Goal: Task Accomplishment & Management: Complete application form

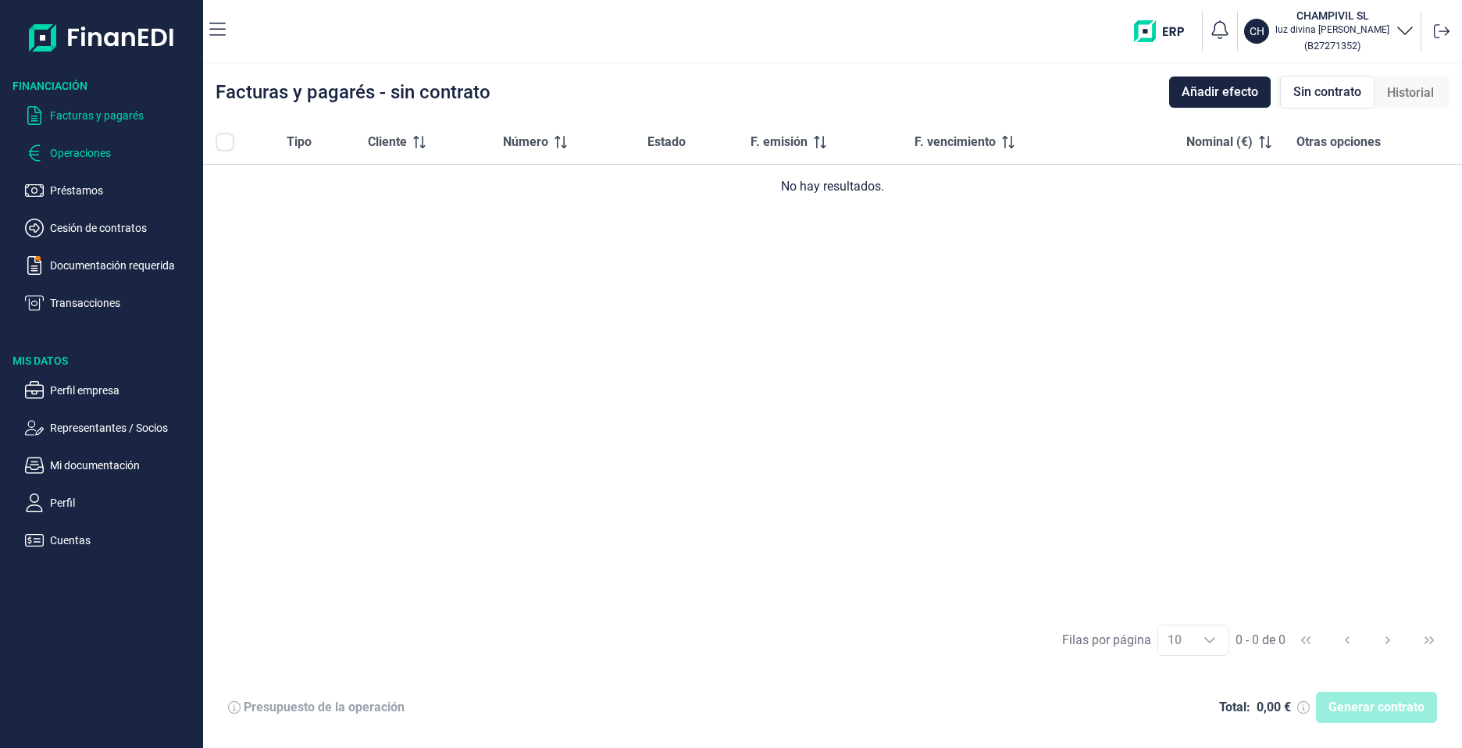
click at [125, 146] on p "Operaciones" at bounding box center [123, 153] width 147 height 19
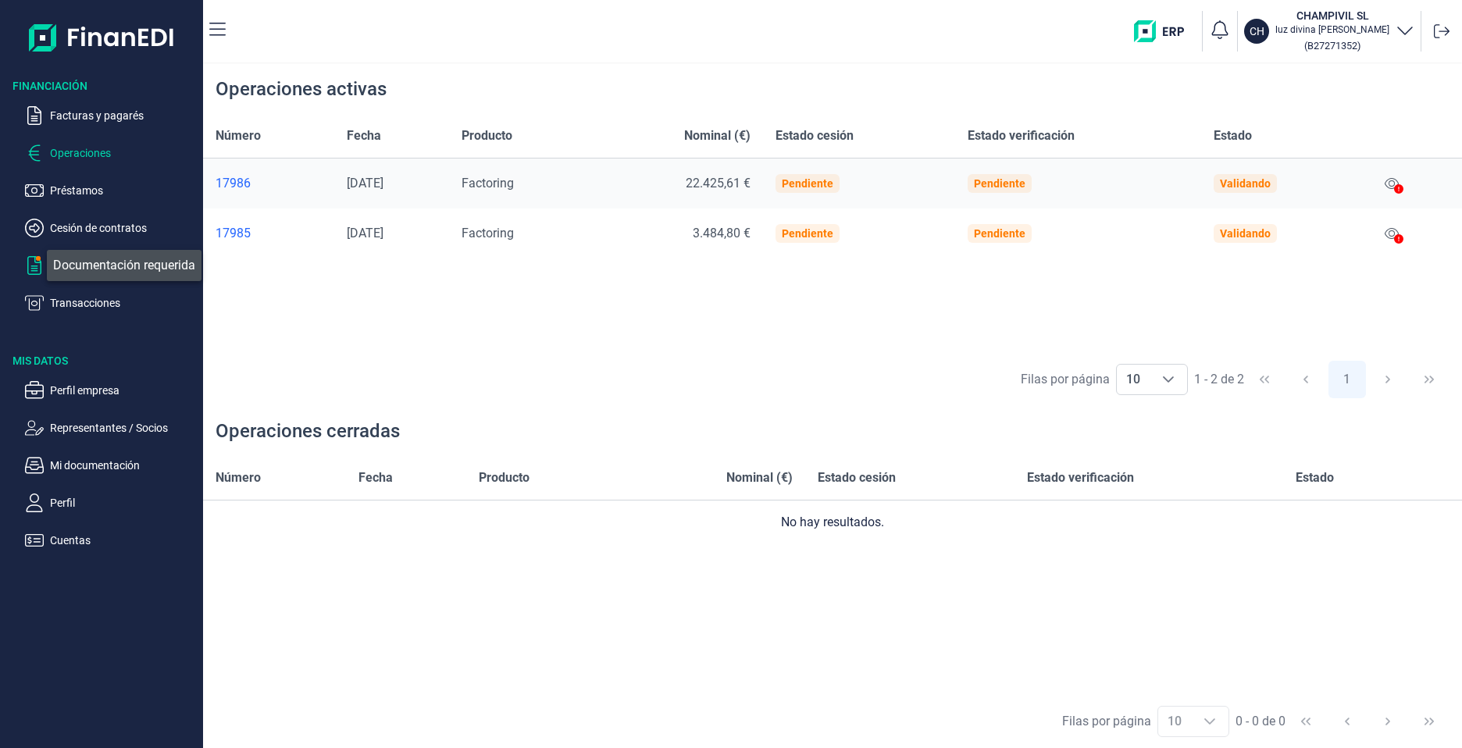
click at [42, 266] on icon "button" at bounding box center [34, 265] width 19 height 19
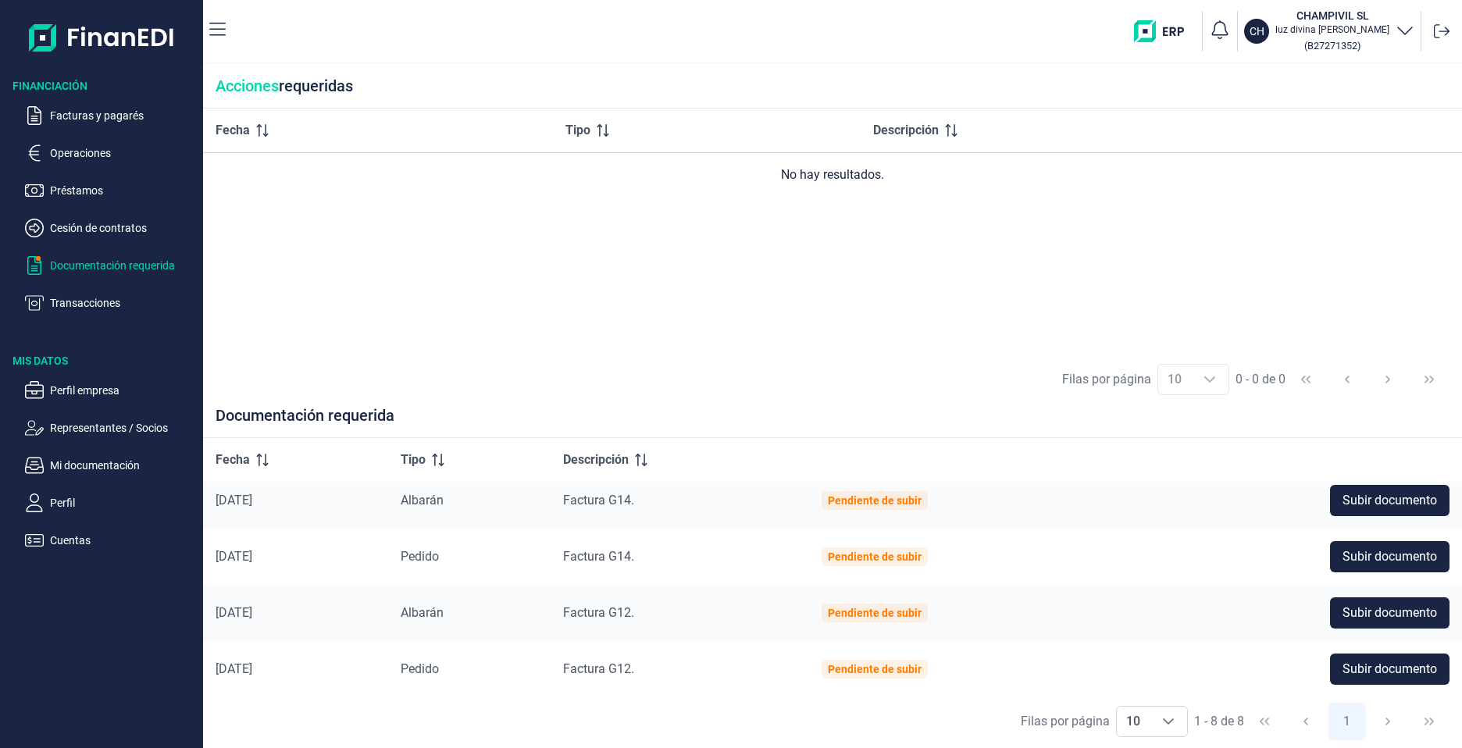
scroll to position [8, 0]
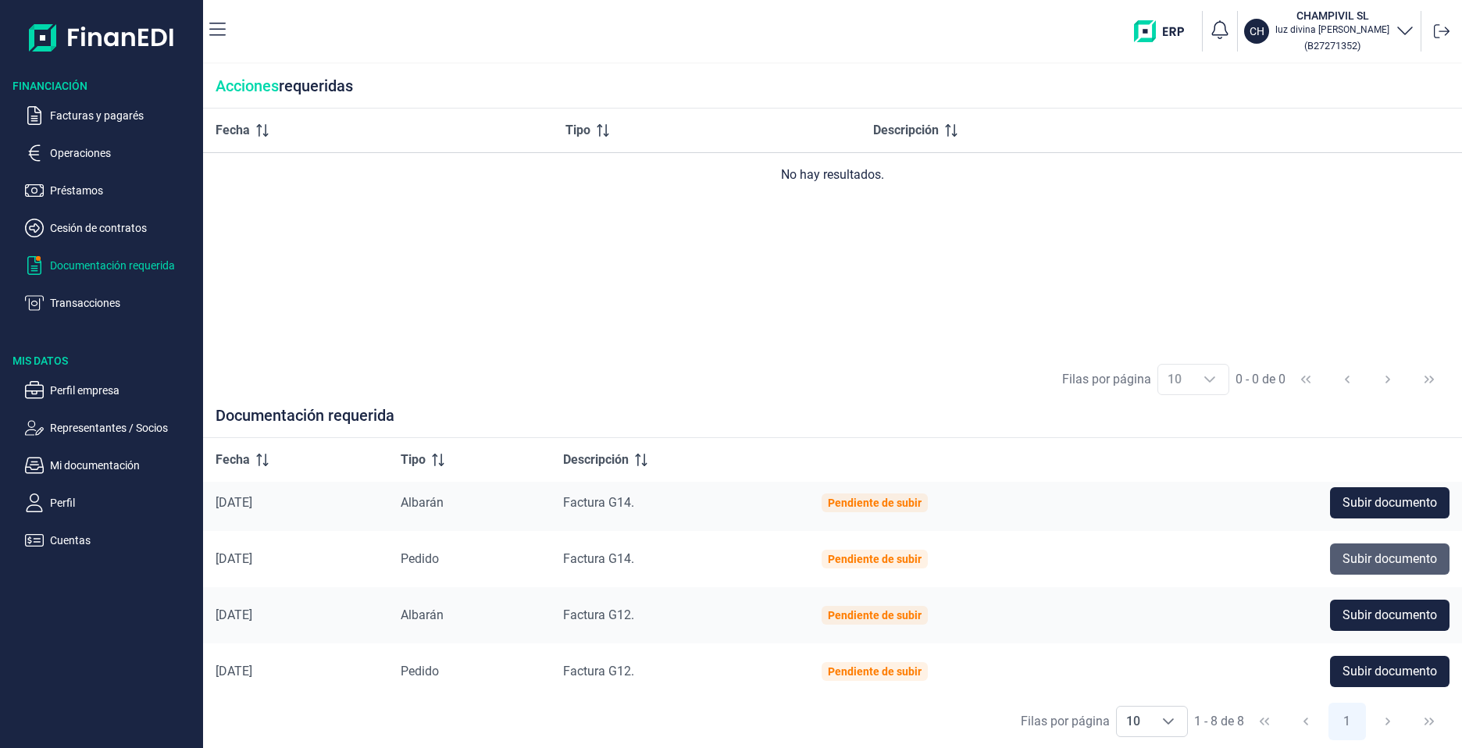
click at [1411, 565] on span "Subir documento" at bounding box center [1390, 559] width 95 height 19
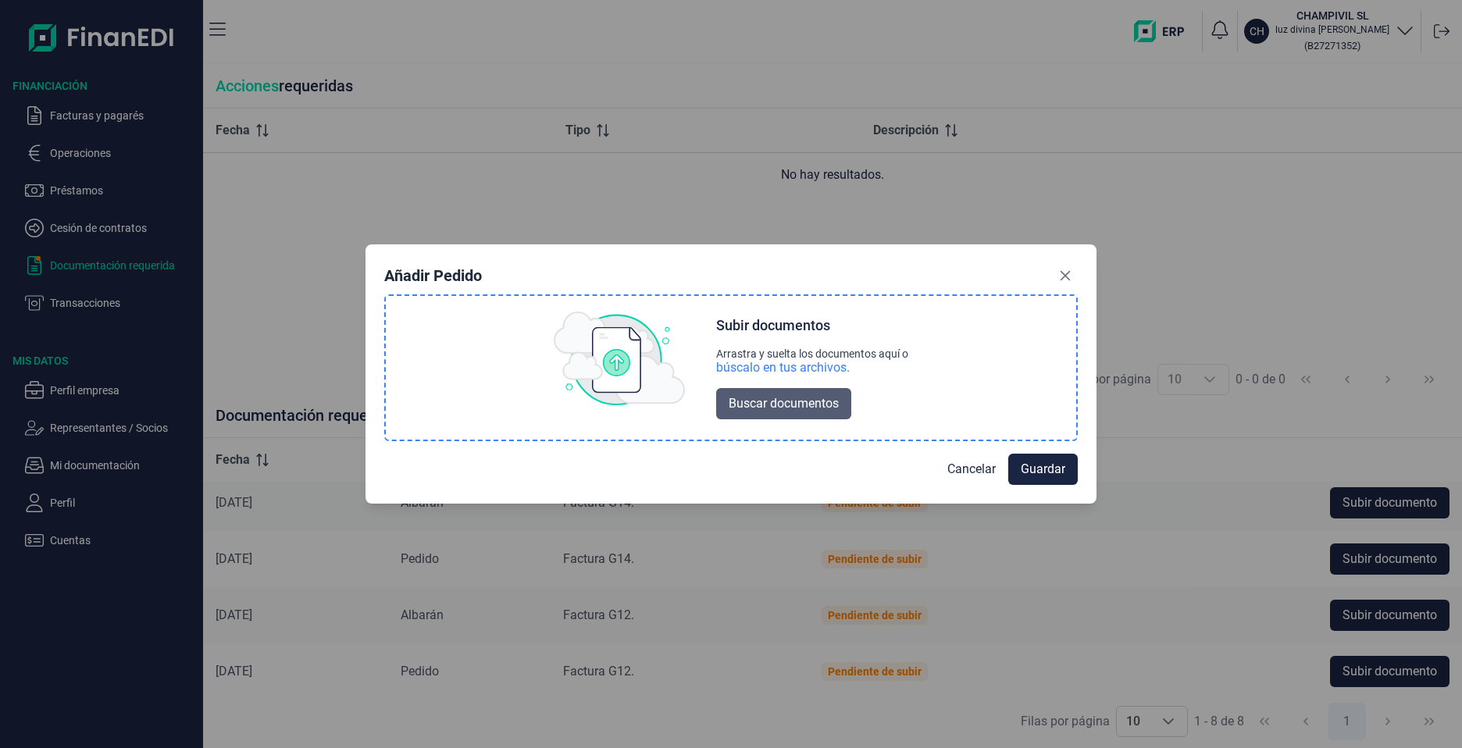
click at [830, 406] on span "Buscar documentos" at bounding box center [784, 403] width 110 height 19
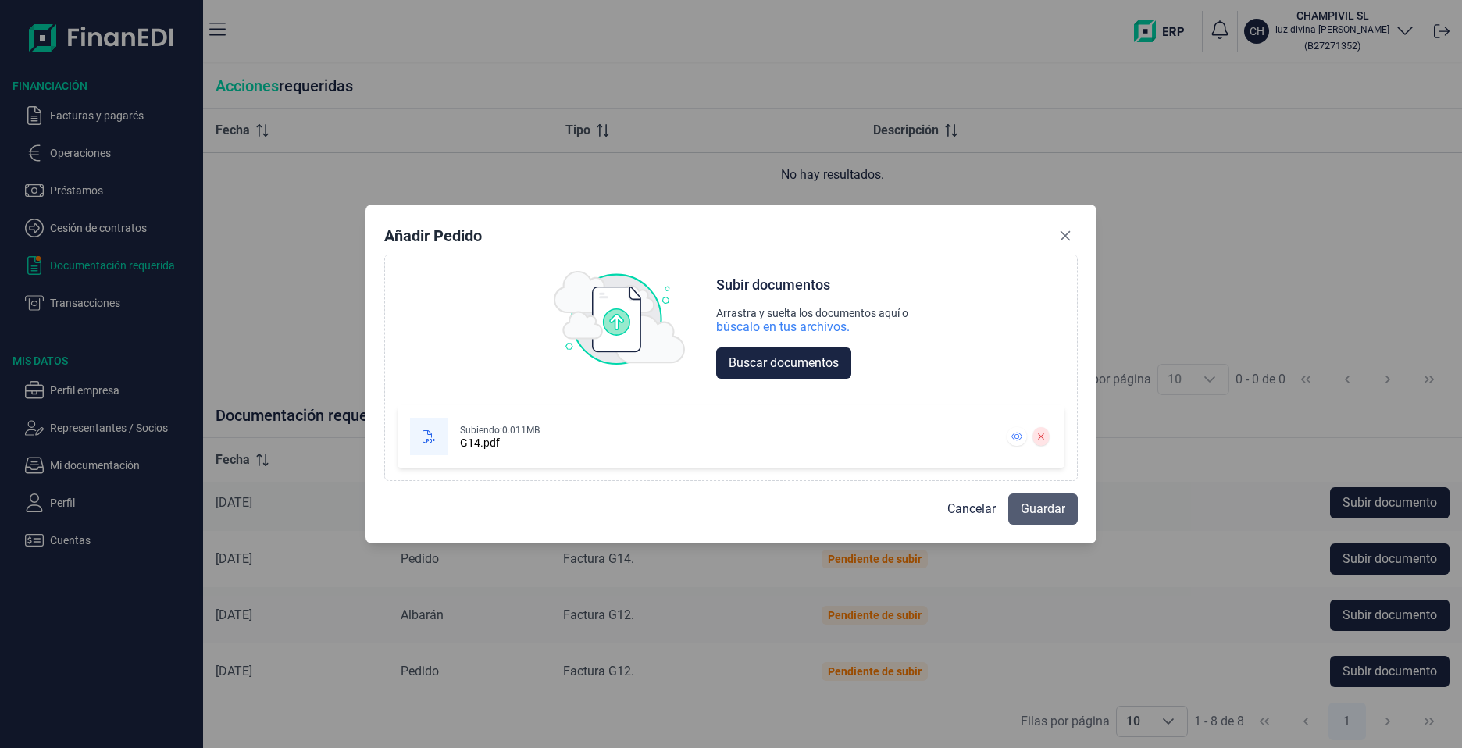
click at [1054, 518] on span "Guardar" at bounding box center [1043, 509] width 45 height 19
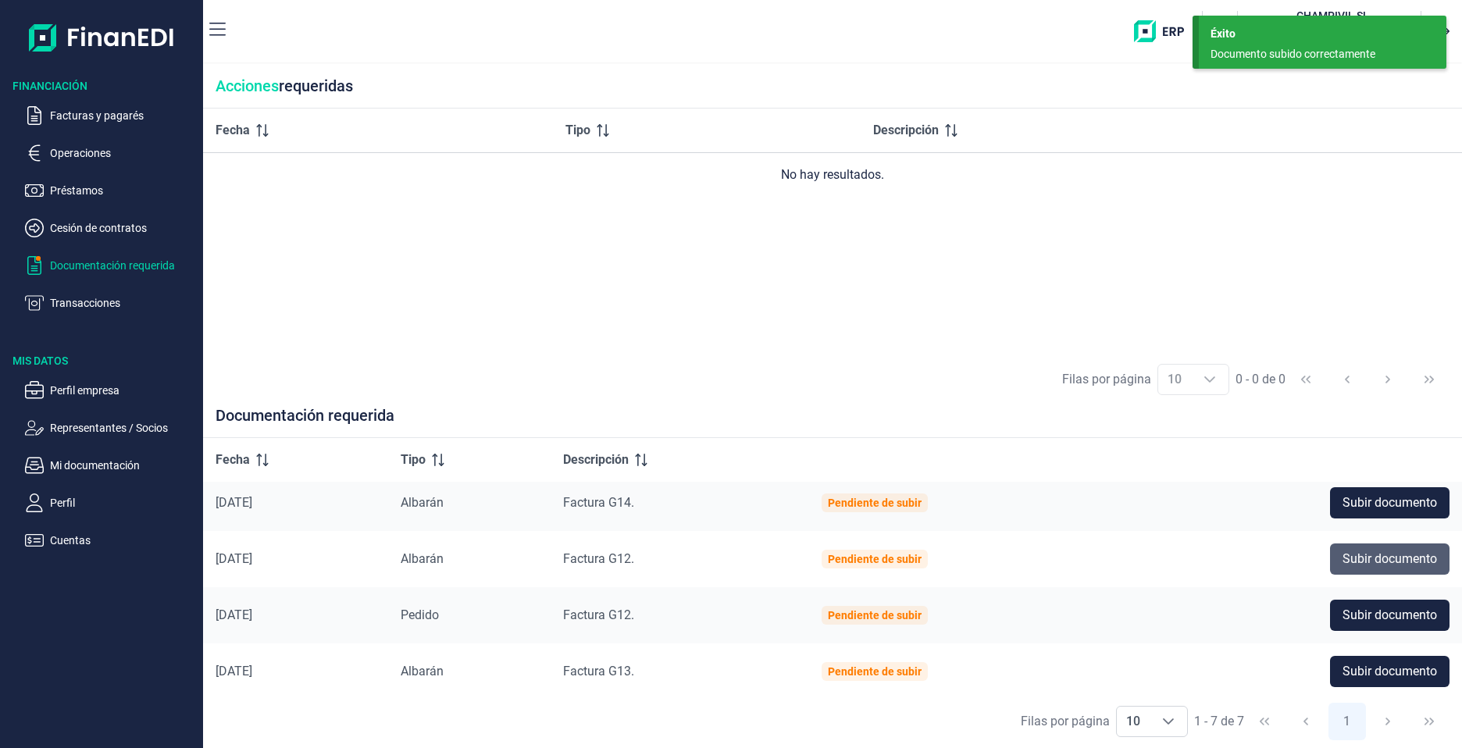
click at [1368, 564] on span "Subir documento" at bounding box center [1390, 559] width 95 height 19
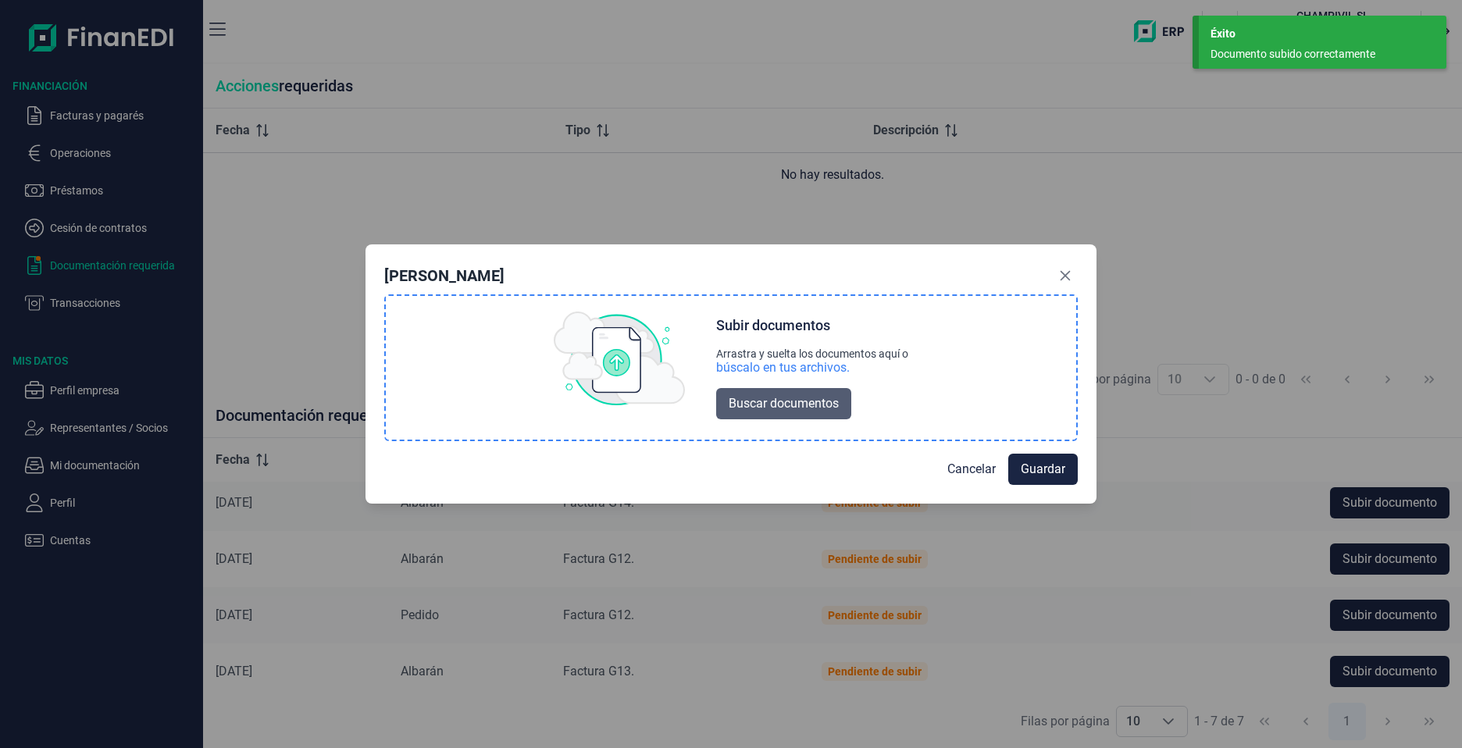
click at [808, 410] on span "Buscar documentos" at bounding box center [784, 403] width 110 height 19
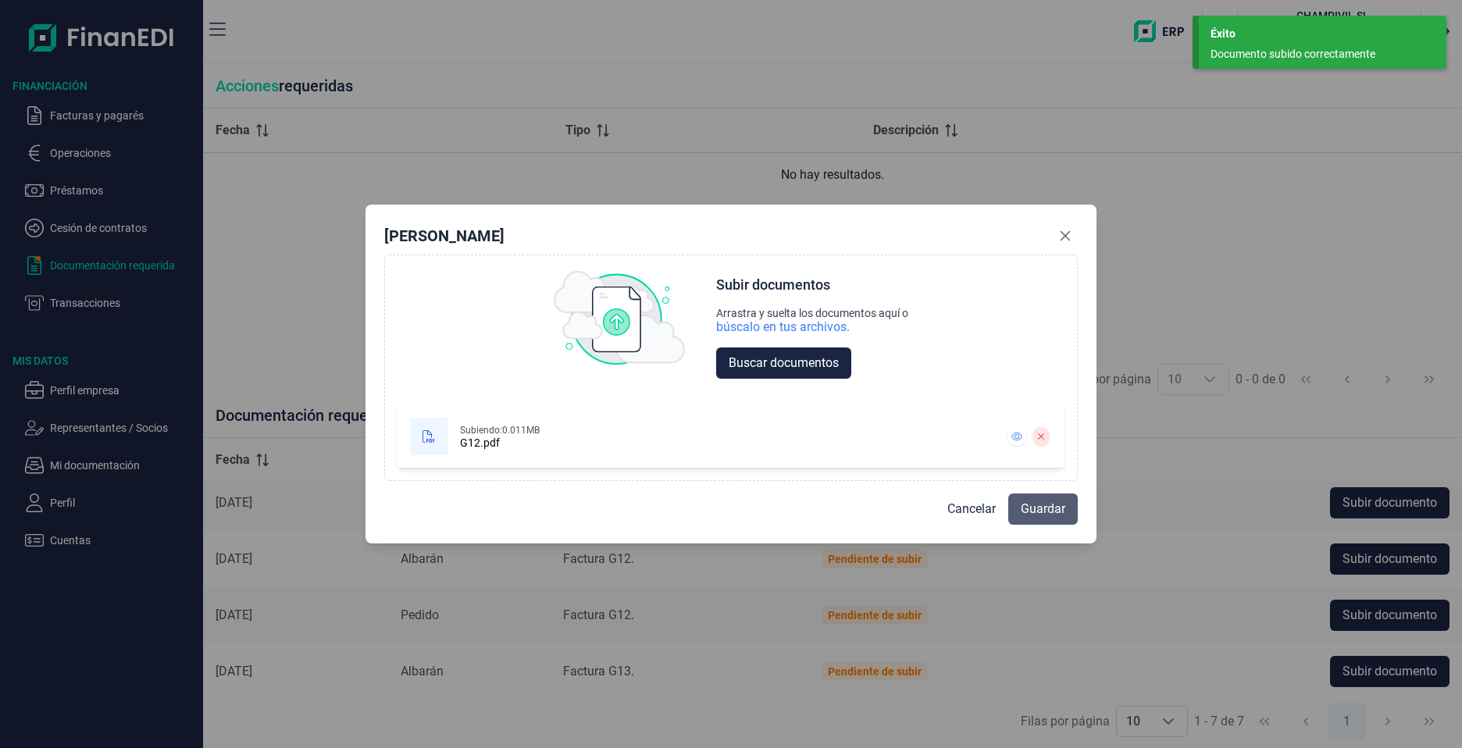
click at [1028, 516] on span "Guardar" at bounding box center [1043, 509] width 45 height 19
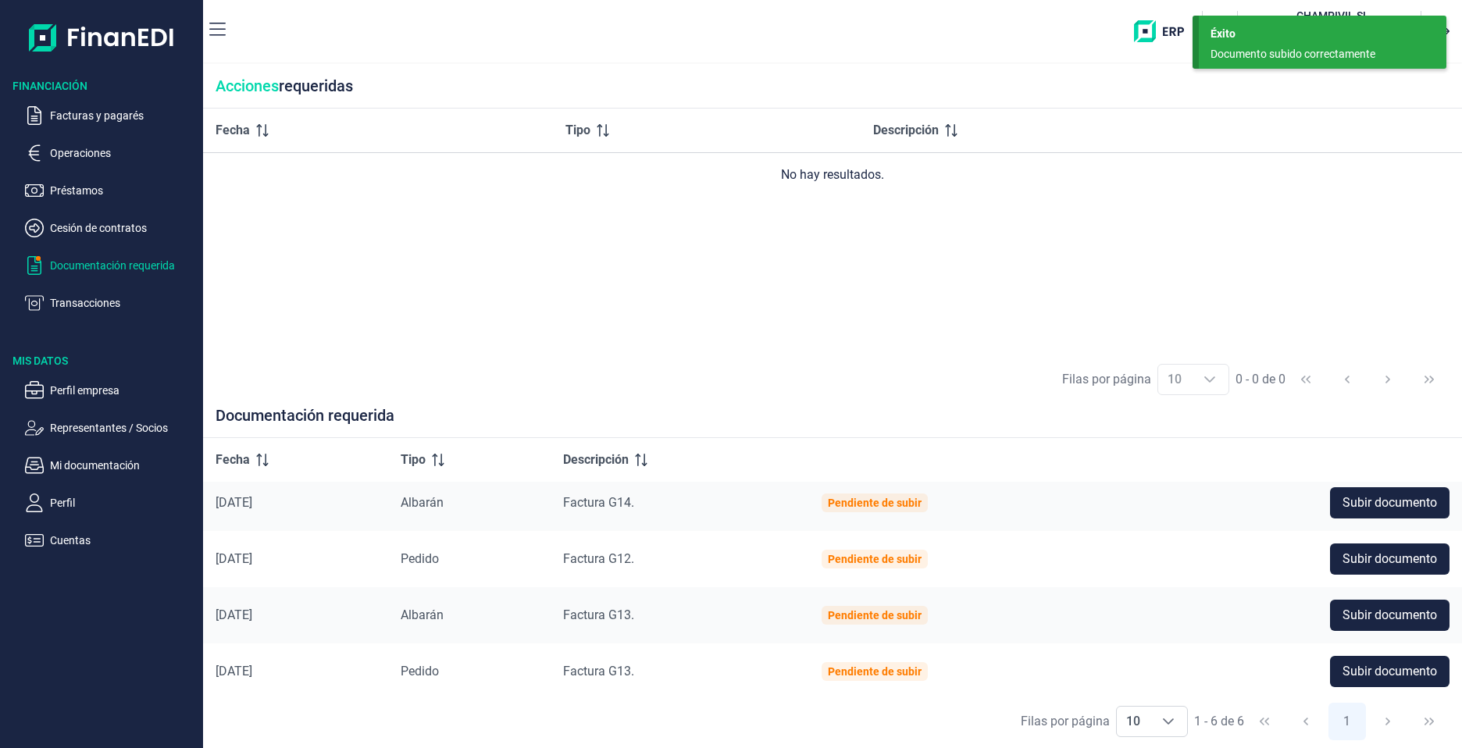
click at [1388, 633] on td "Subir documento" at bounding box center [1291, 615] width 342 height 56
click at [1386, 624] on span "Subir documento" at bounding box center [1390, 615] width 95 height 19
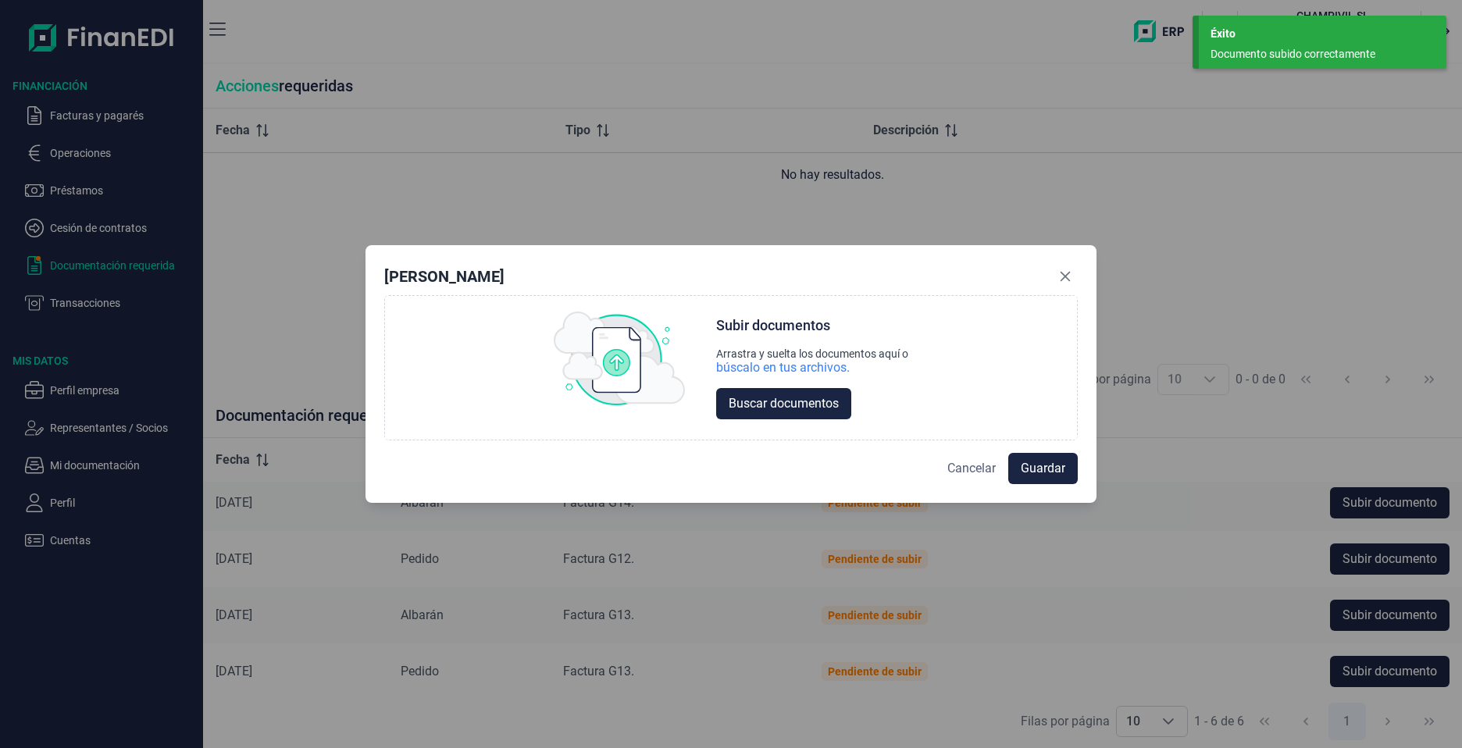
click at [962, 469] on span "Cancelar" at bounding box center [971, 468] width 48 height 19
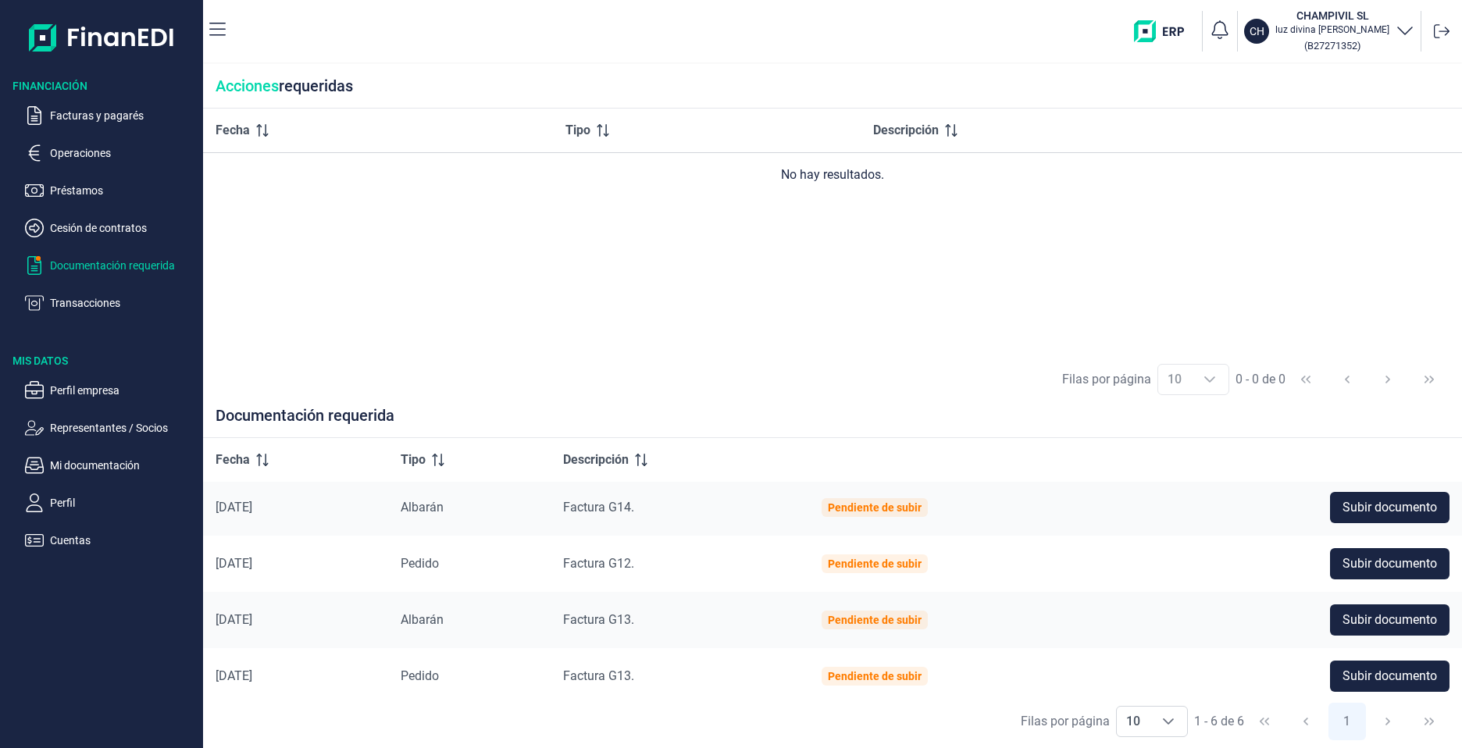
scroll to position [0, 0]
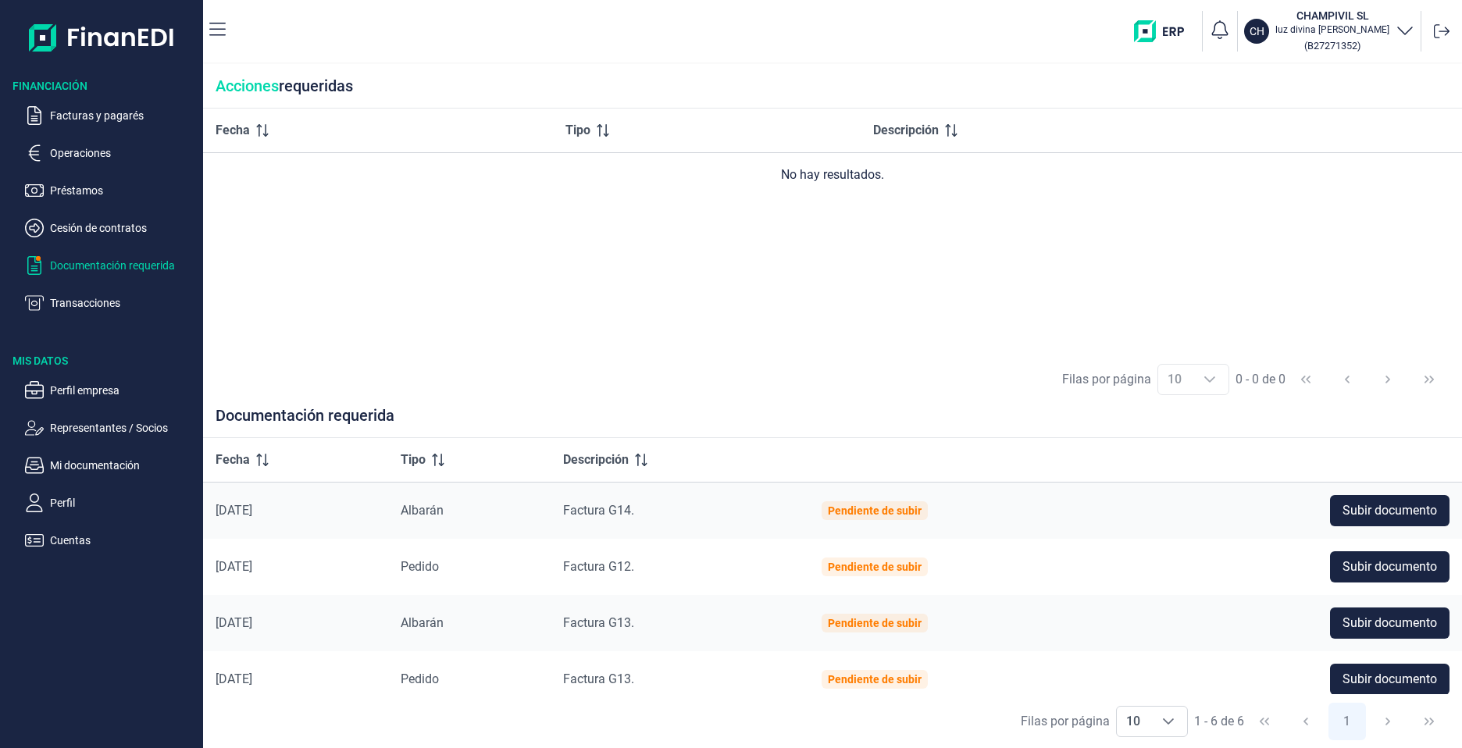
click at [86, 265] on p "Documentación requerida" at bounding box center [123, 265] width 147 height 19
click at [74, 155] on p "Operaciones" at bounding box center [123, 153] width 147 height 19
